Goal: Task Accomplishment & Management: Manage account settings

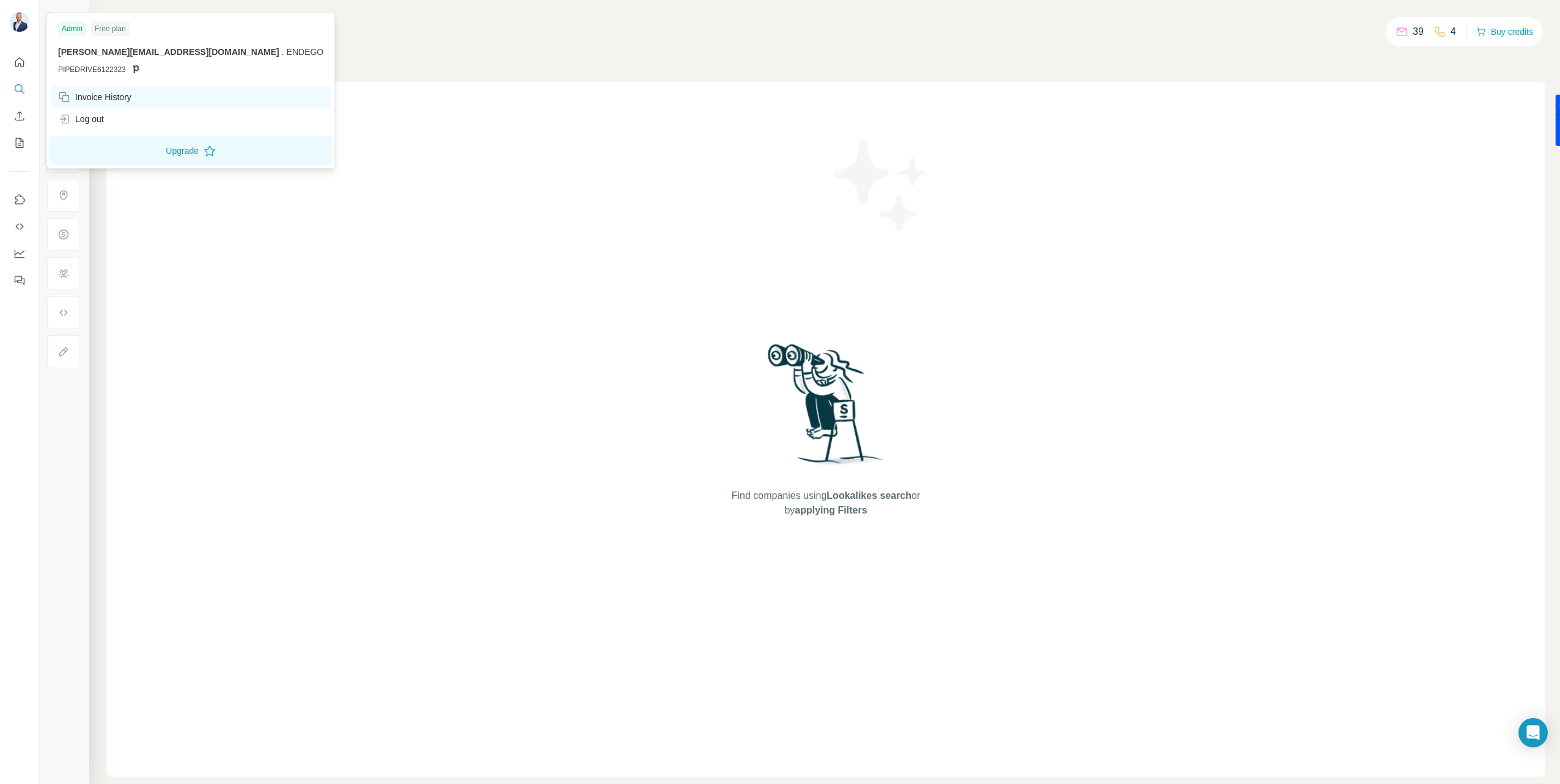
click at [114, 95] on div "Invoice History" at bounding box center [95, 97] width 74 height 12
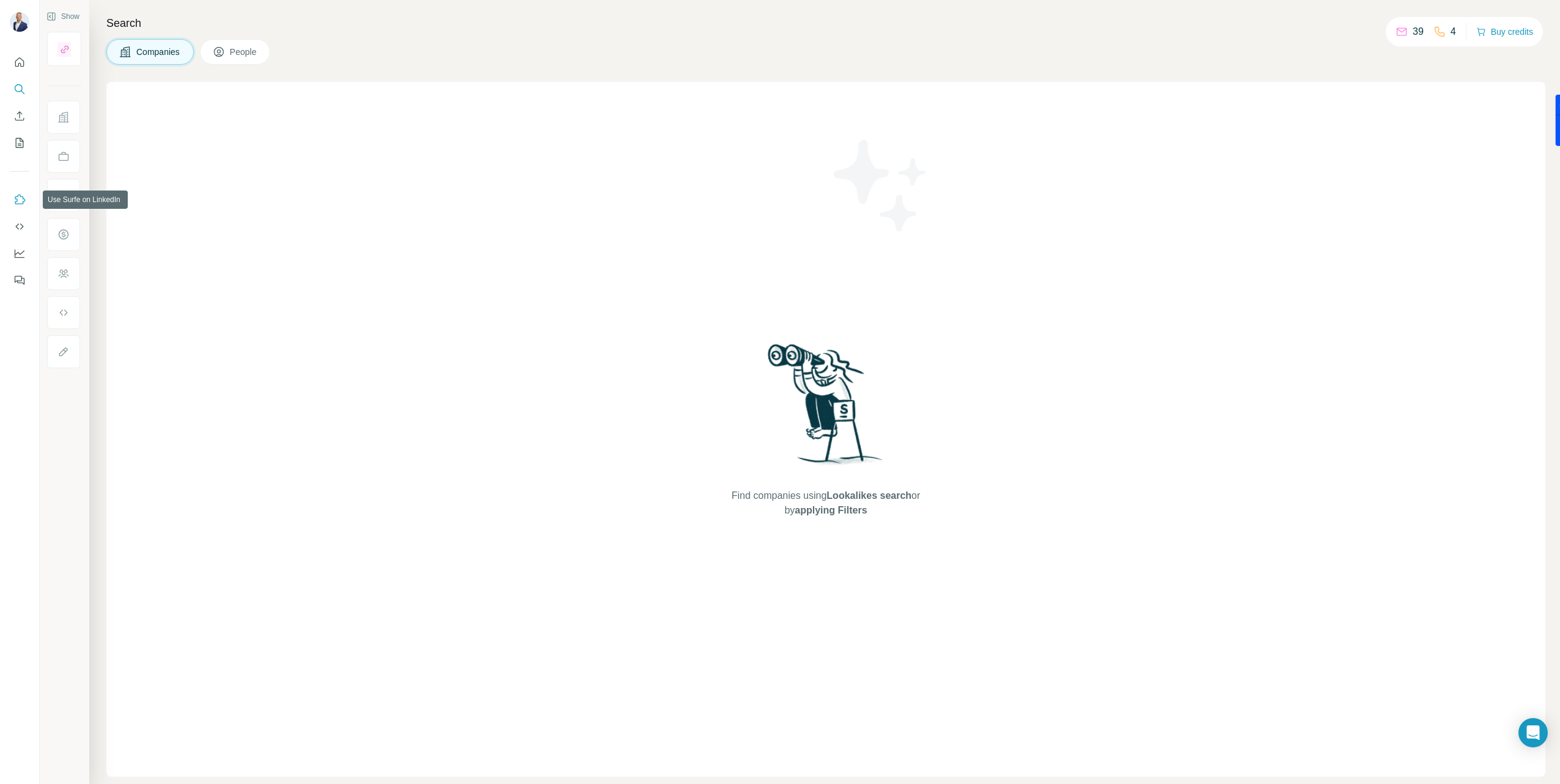
click at [24, 200] on icon "Use Surfe on LinkedIn" at bounding box center [20, 200] width 12 height 12
drag, startPoint x: 20, startPoint y: 223, endPoint x: 20, endPoint y: 241, distance: 18.0
click at [20, 238] on nav at bounding box center [20, 240] width 20 height 102
click at [22, 248] on icon "Dashboard" at bounding box center [20, 254] width 12 height 12
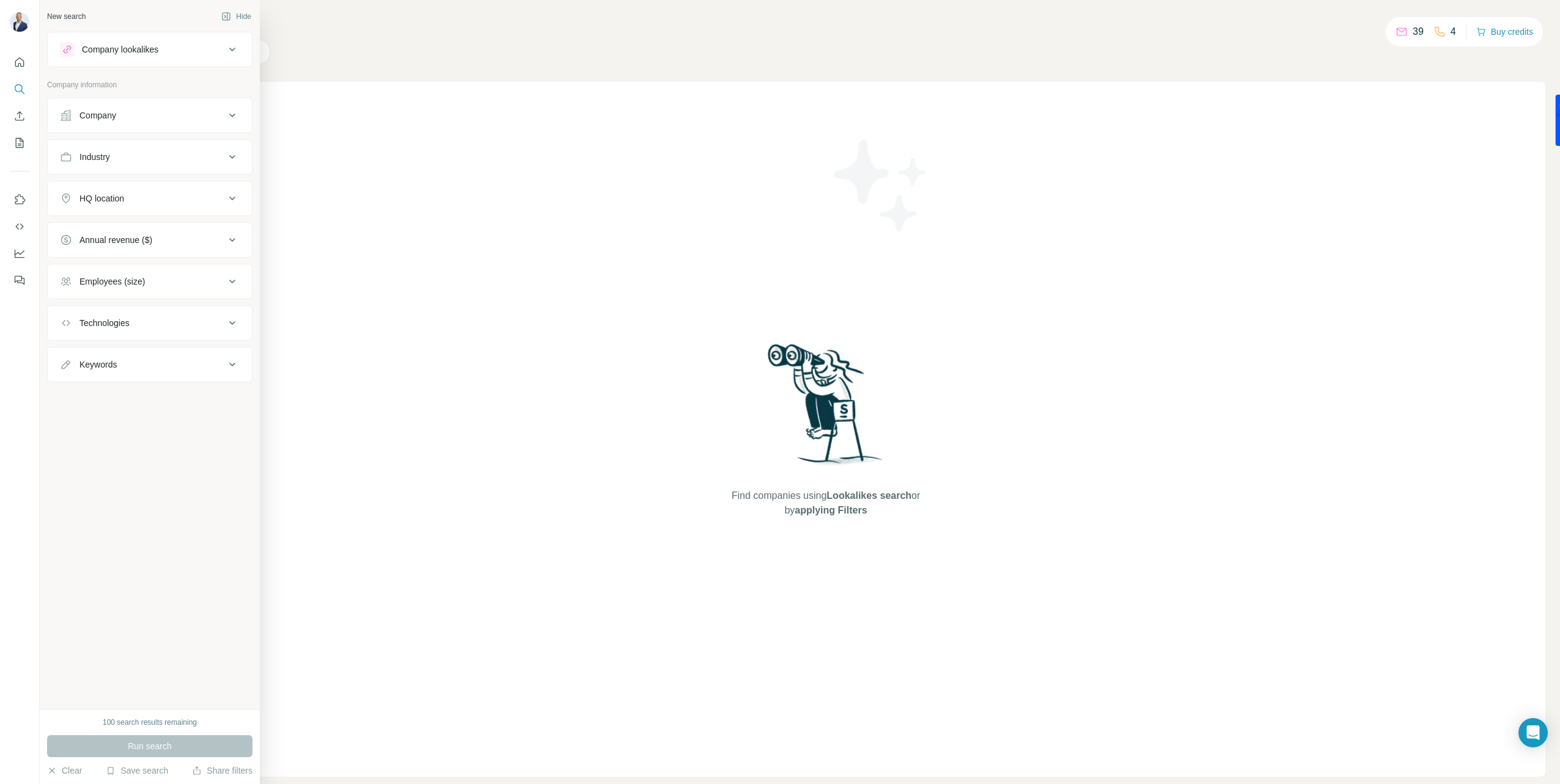
click at [232, 113] on icon at bounding box center [232, 115] width 15 height 15
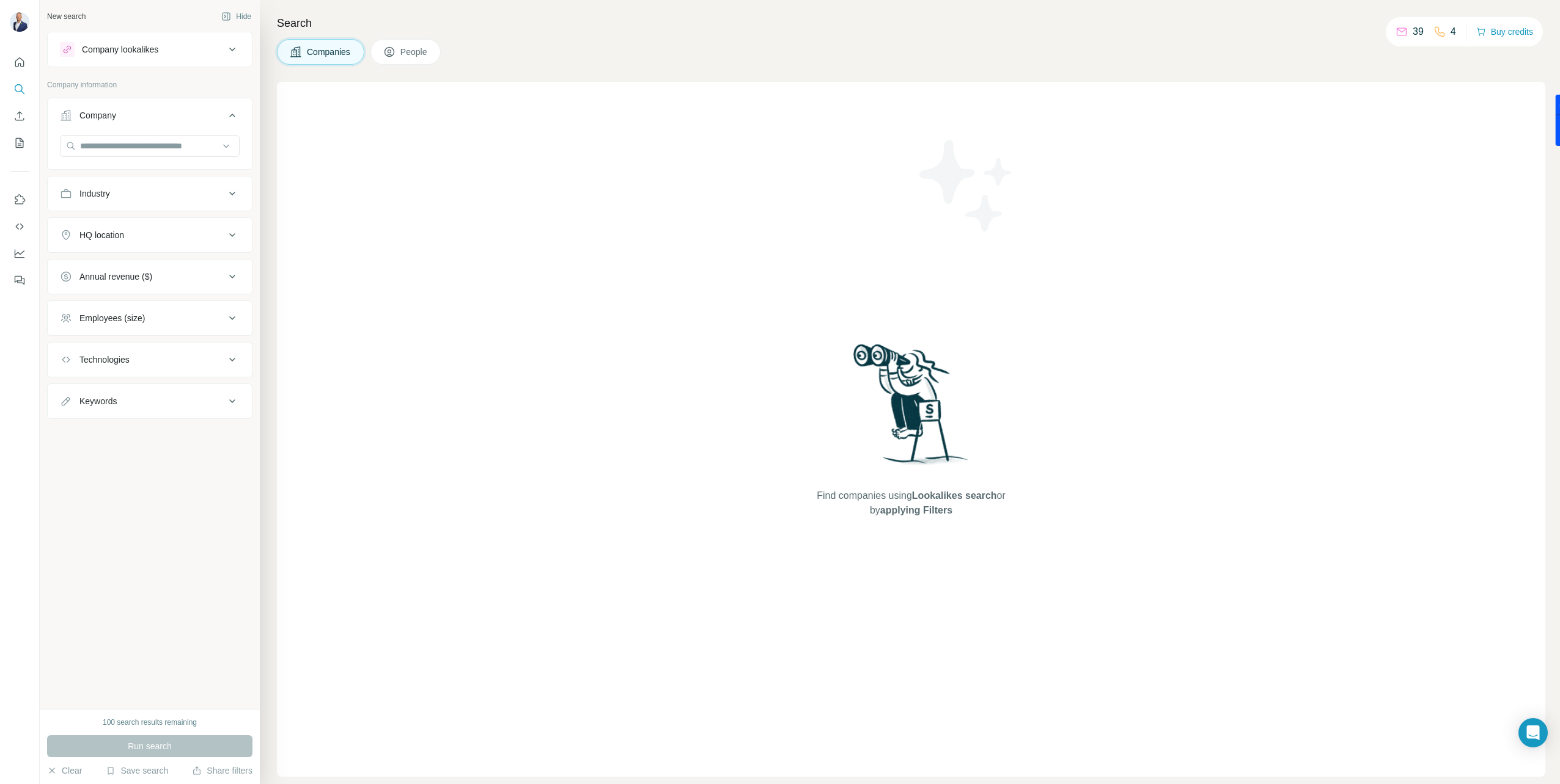
click at [232, 113] on icon at bounding box center [232, 115] width 6 height 4
click at [226, 49] on icon at bounding box center [232, 49] width 15 height 15
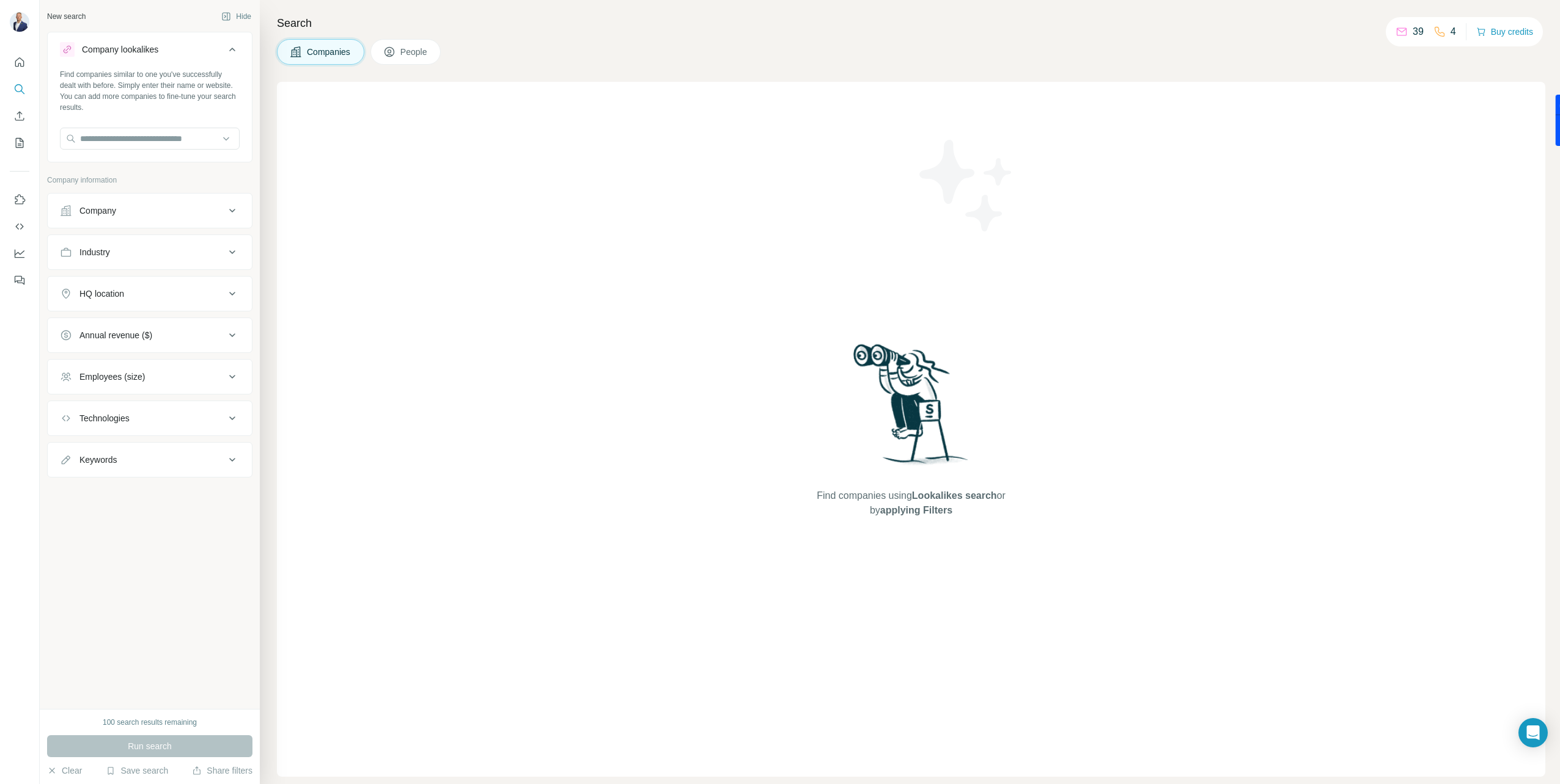
click at [237, 50] on icon at bounding box center [232, 49] width 15 height 15
